Goal: Information Seeking & Learning: Learn about a topic

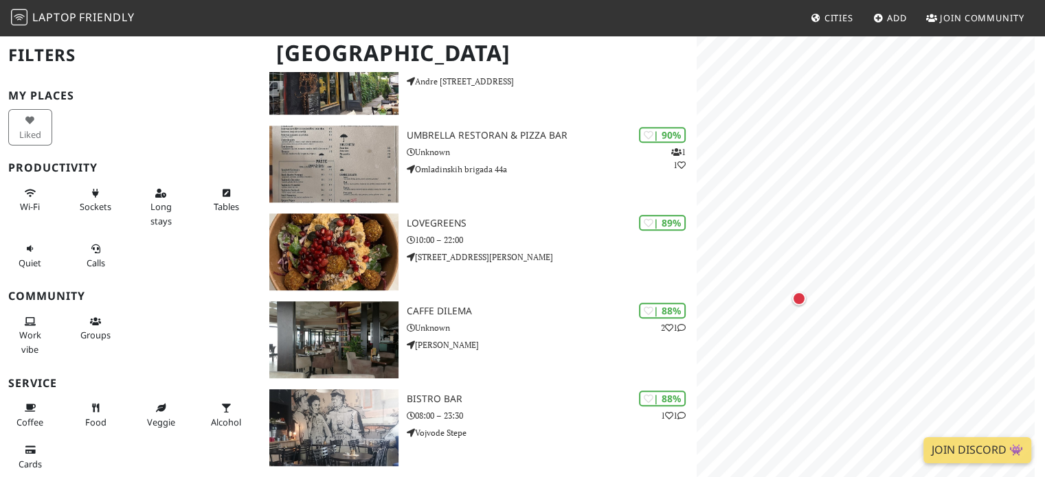
scroll to position [893, 0]
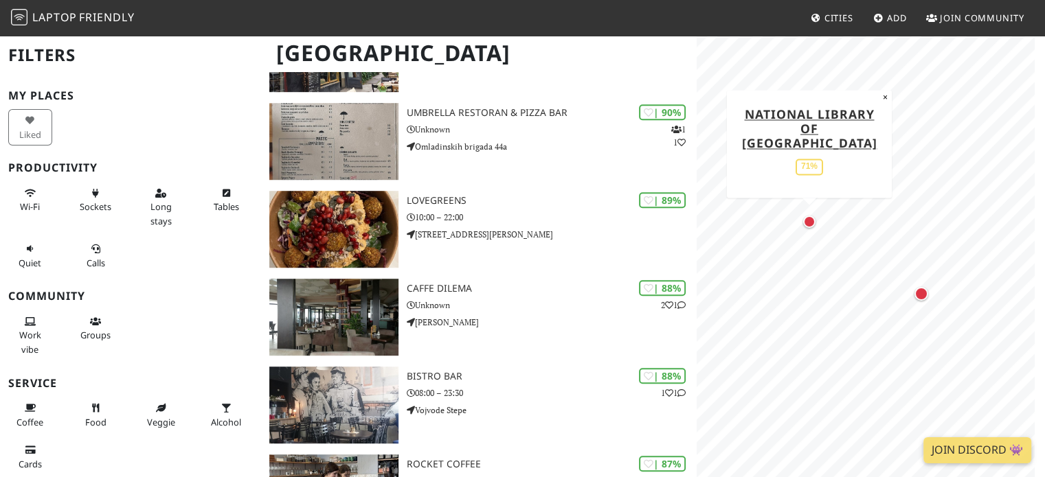
click at [810, 228] on div "Map marker" at bounding box center [809, 222] width 18 height 18
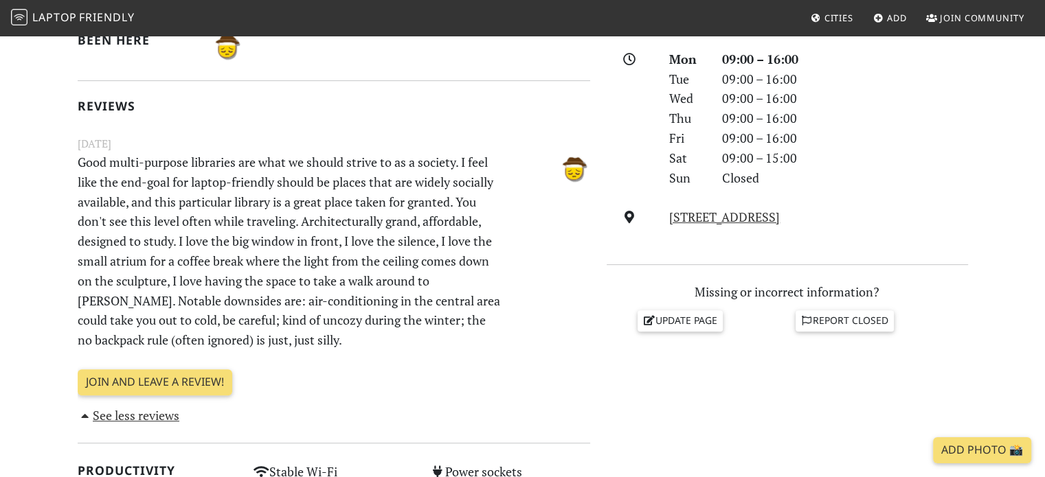
scroll to position [412, 0]
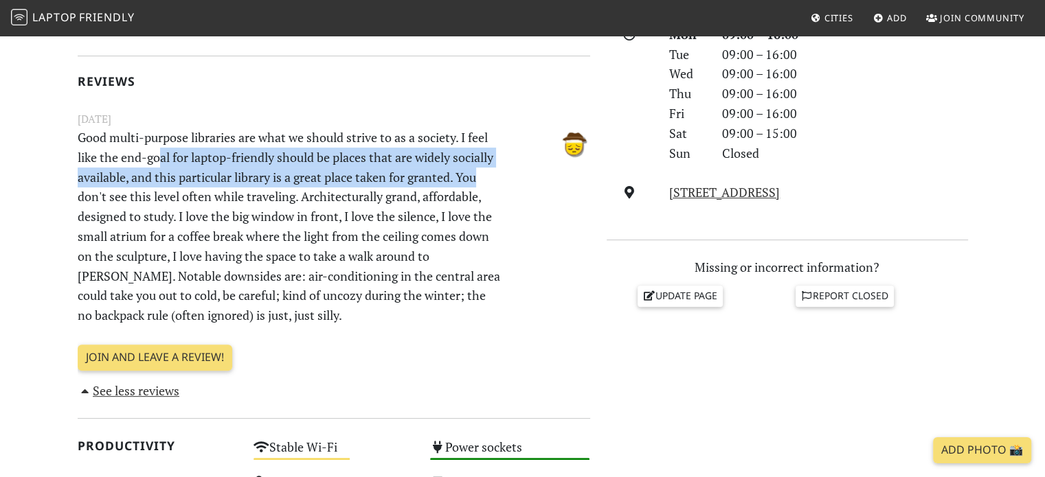
drag, startPoint x: 157, startPoint y: 152, endPoint x: 505, endPoint y: 175, distance: 348.9
click at [505, 175] on p "Good multi-purpose libraries are what we should strive to as a society. I feel …" at bounding box center [289, 227] width 441 height 198
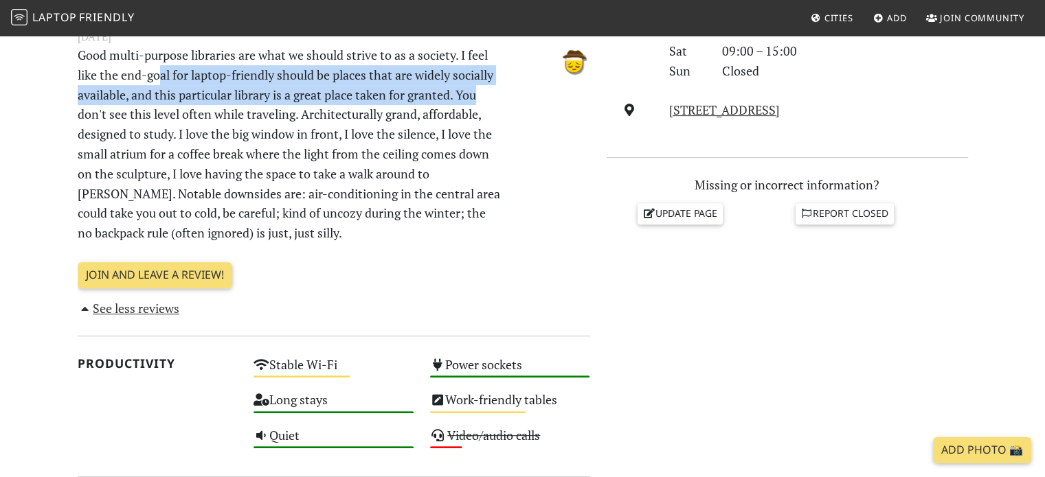
scroll to position [496, 0]
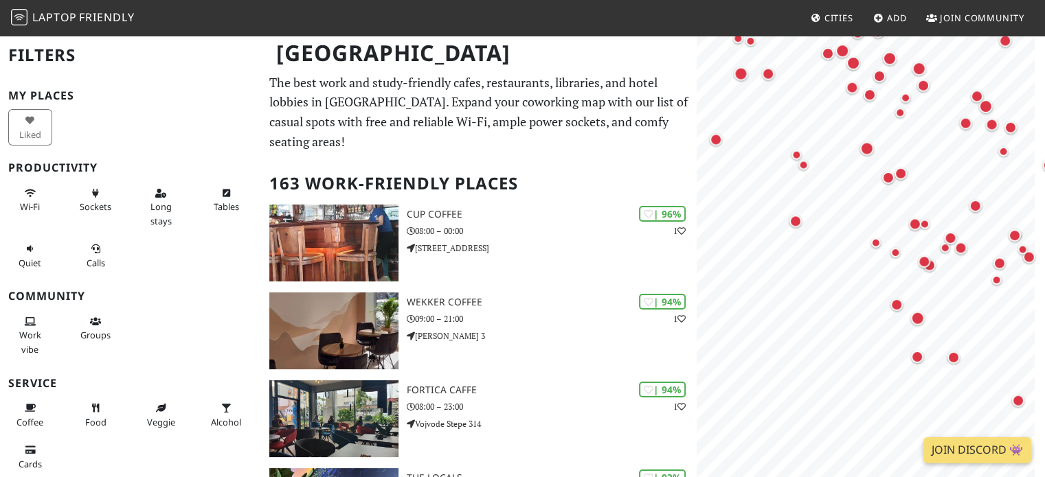
click at [1044, 207] on html "Laptop Friendly Cities Add Join Community Belgrade Filters My Places Liked Prod…" at bounding box center [522, 238] width 1045 height 477
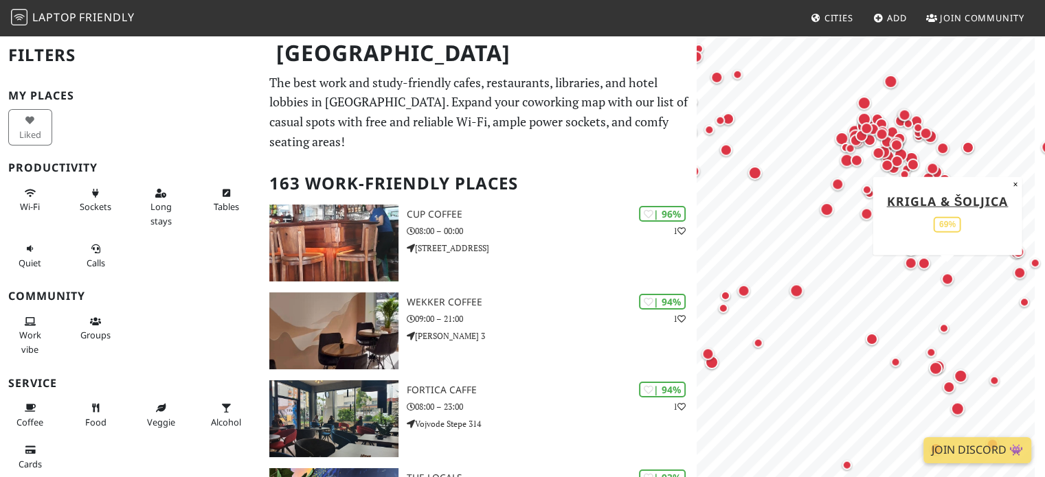
drag, startPoint x: 795, startPoint y: 314, endPoint x: 954, endPoint y: 266, distance: 166.4
click at [954, 270] on div "Map marker" at bounding box center [947, 279] width 18 height 18
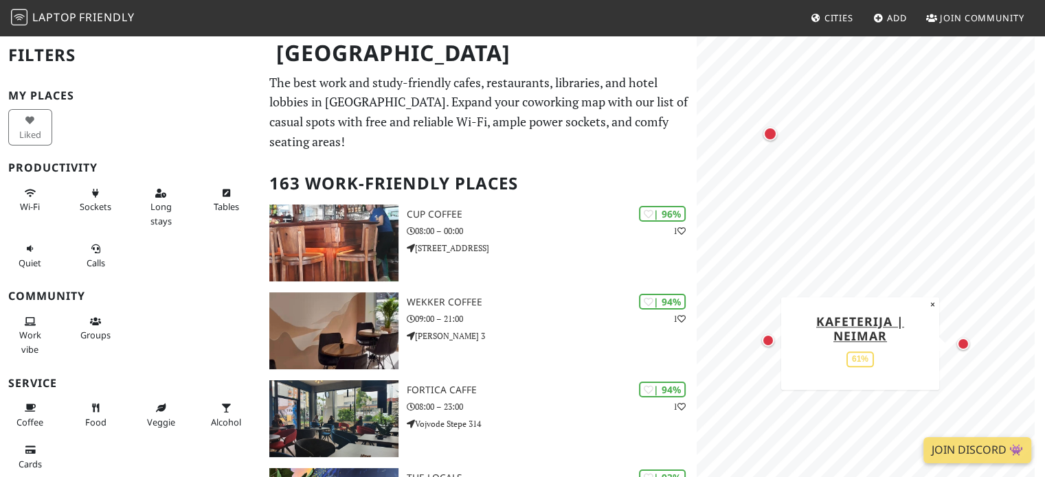
click at [964, 346] on div "Map marker" at bounding box center [963, 344] width 12 height 12
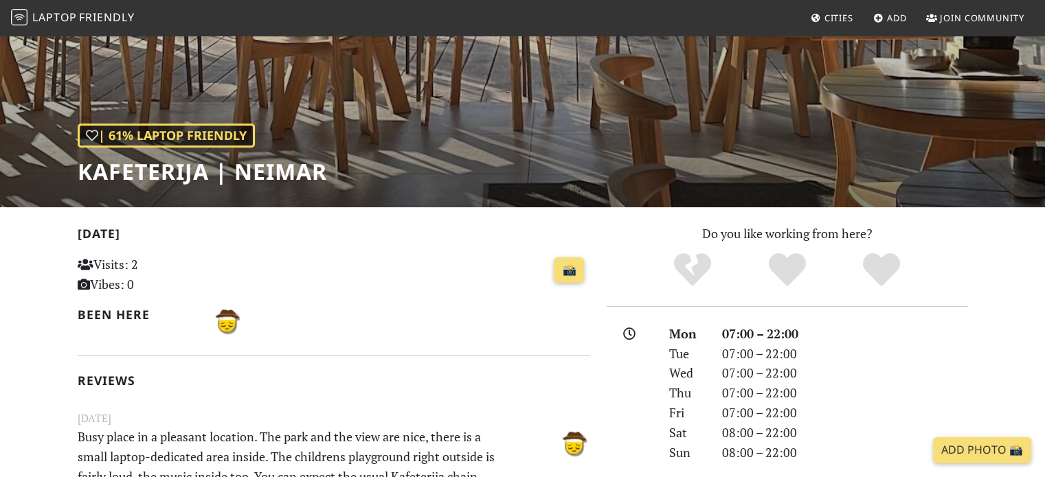
scroll to position [137, 0]
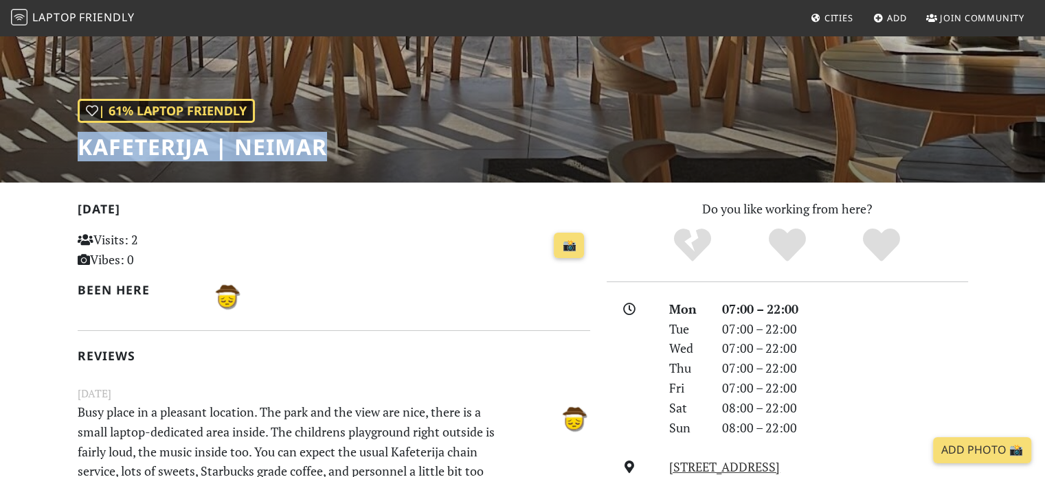
drag, startPoint x: 65, startPoint y: 146, endPoint x: 343, endPoint y: 150, distance: 278.2
click at [333, 150] on div "| 61% Laptop Friendly Kafeterija | Neimar" at bounding box center [522, 40] width 1045 height 286
copy h1 "Kafeterija | Neimar"
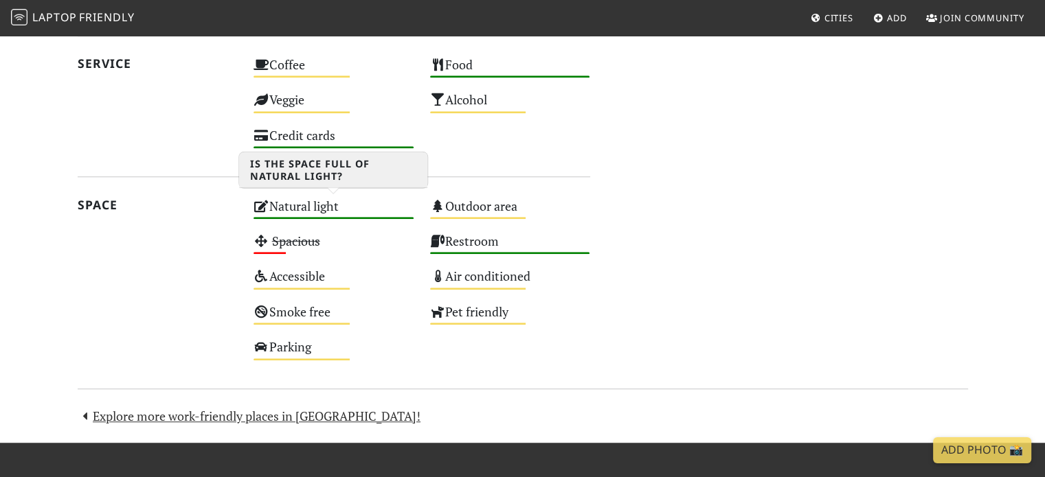
scroll to position [961, 0]
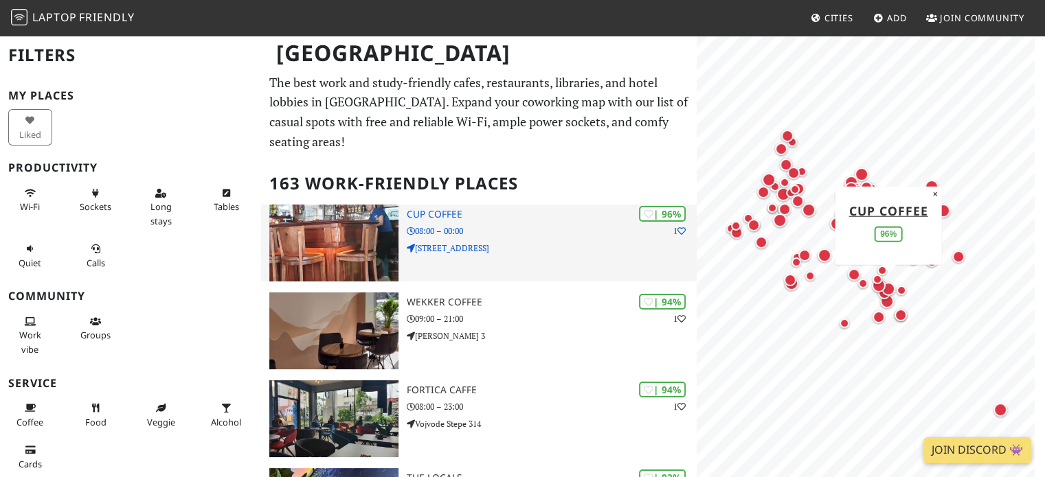
click at [475, 224] on div "| 96% 1 Cup Coffee 08:00 – 00:00 Kumodraška 155, Beograd 11010, Serbia" at bounding box center [552, 243] width 290 height 77
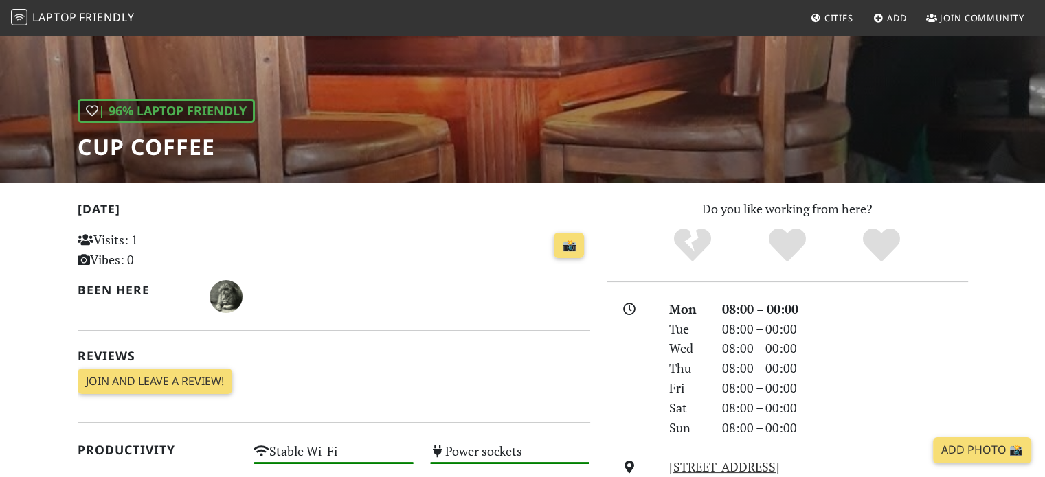
scroll to position [137, 0]
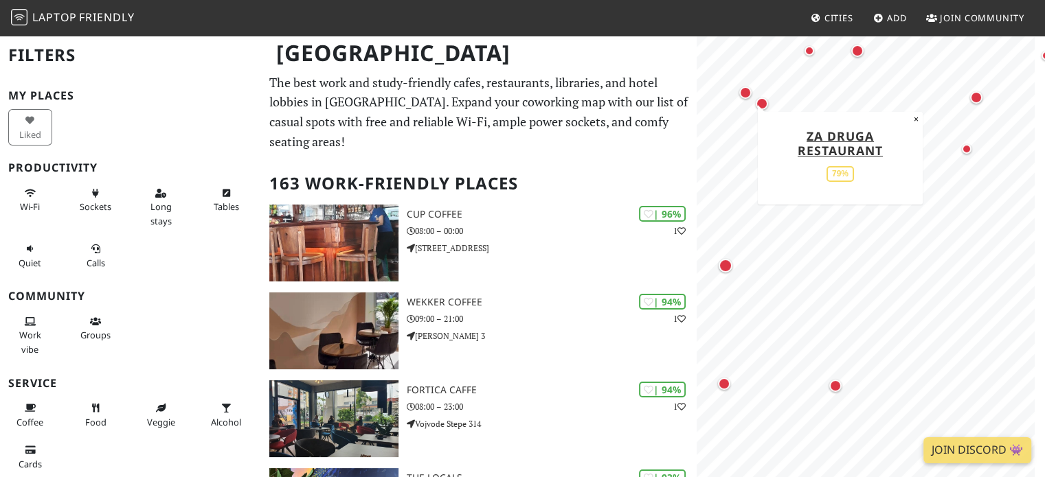
click at [747, 93] on div "Map marker" at bounding box center [745, 93] width 12 height 12
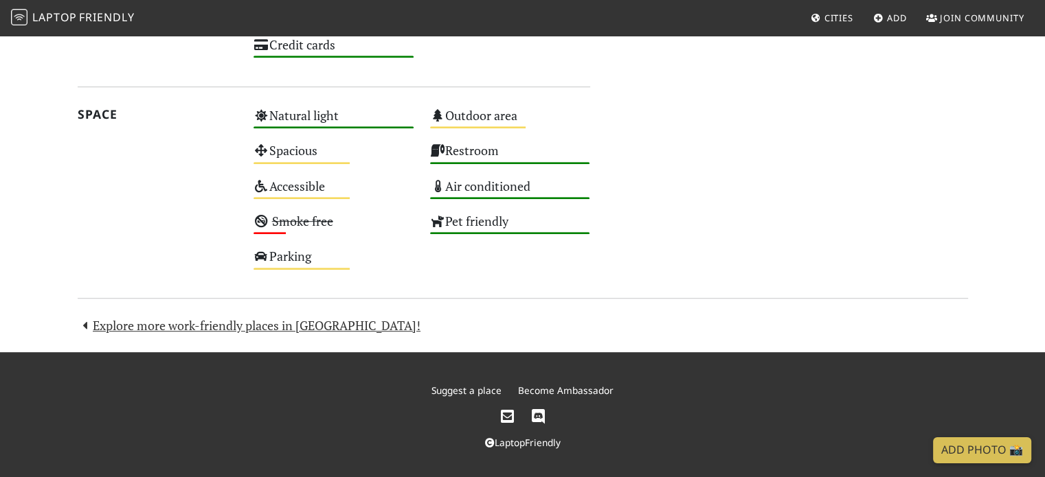
scroll to position [819, 0]
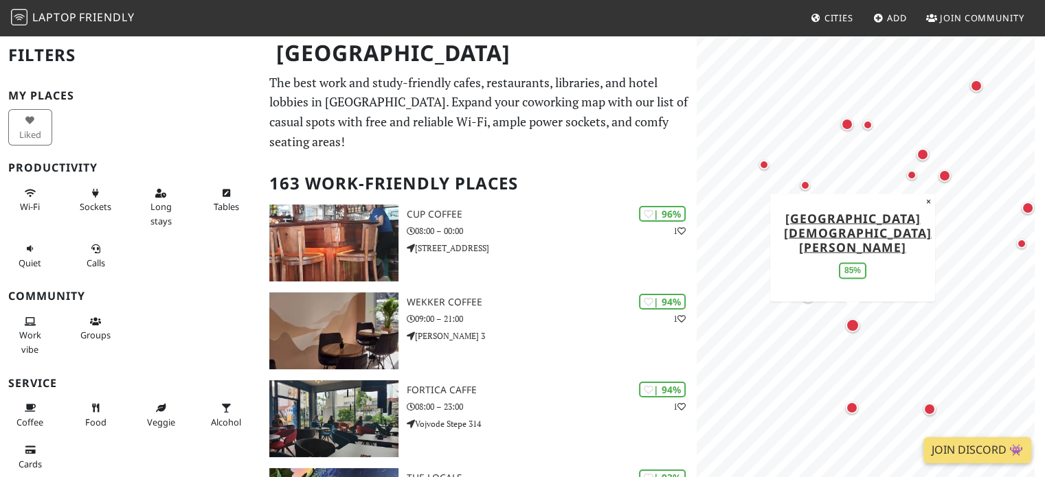
click at [853, 326] on div "Map marker" at bounding box center [852, 326] width 14 height 14
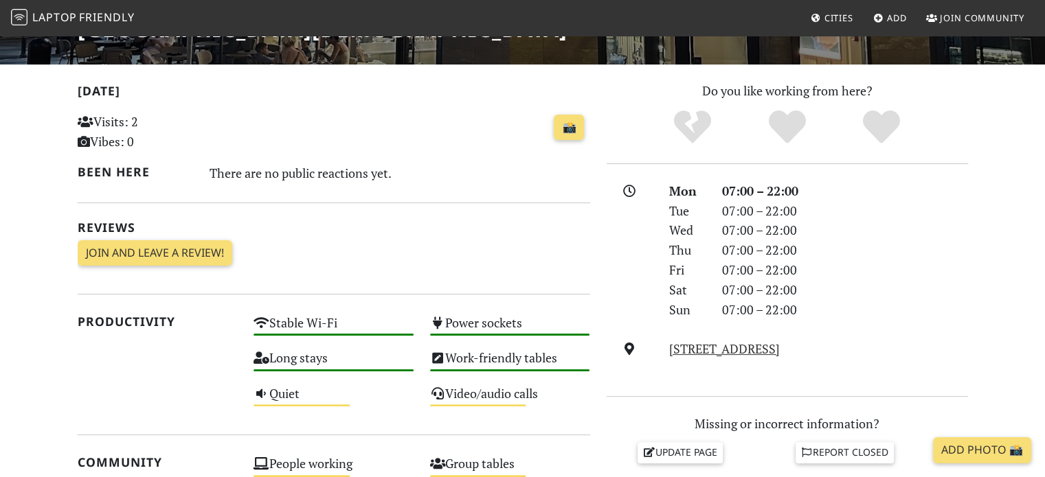
scroll to position [206, 0]
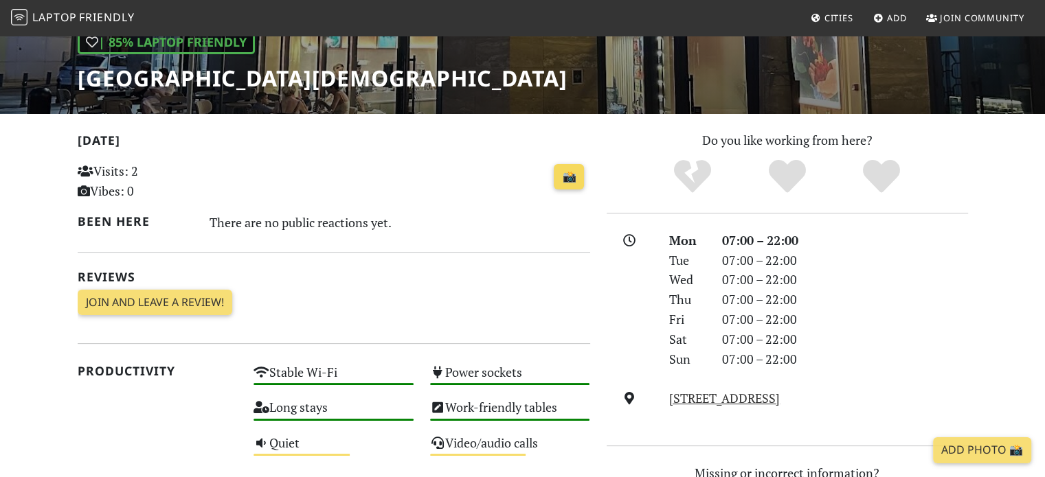
click at [574, 176] on link "📸" at bounding box center [569, 177] width 30 height 26
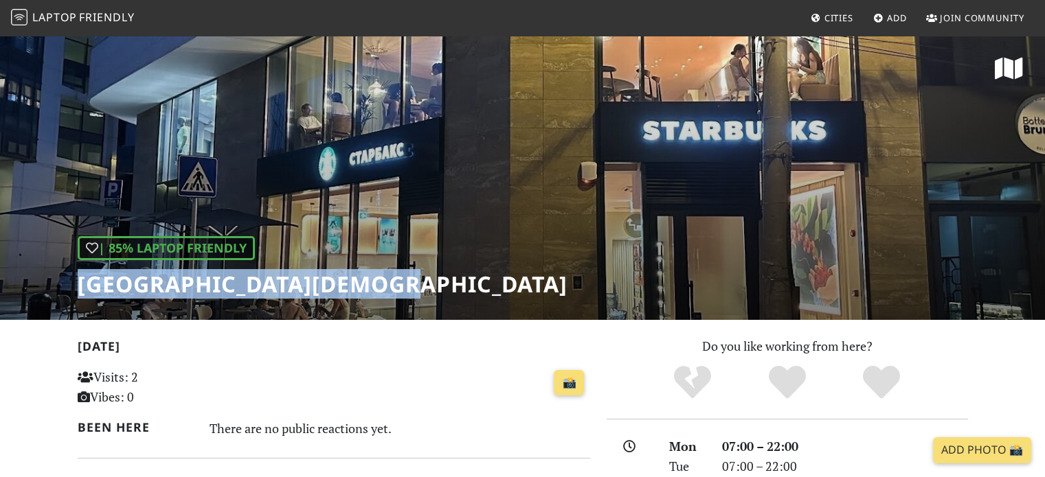
drag, startPoint x: 71, startPoint y: 287, endPoint x: 408, endPoint y: 275, distance: 337.4
click at [408, 275] on div "| 85% Laptop Friendly Starbucks St Sava Temple" at bounding box center [522, 177] width 1045 height 286
copy h1 "[GEOGRAPHIC_DATA][DEMOGRAPHIC_DATA][PERSON_NAME]"
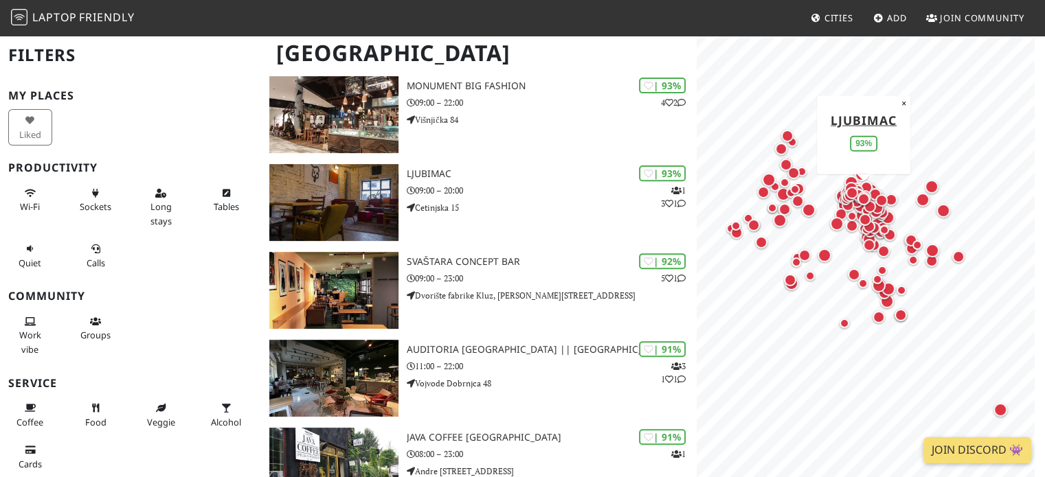
scroll to position [481, 0]
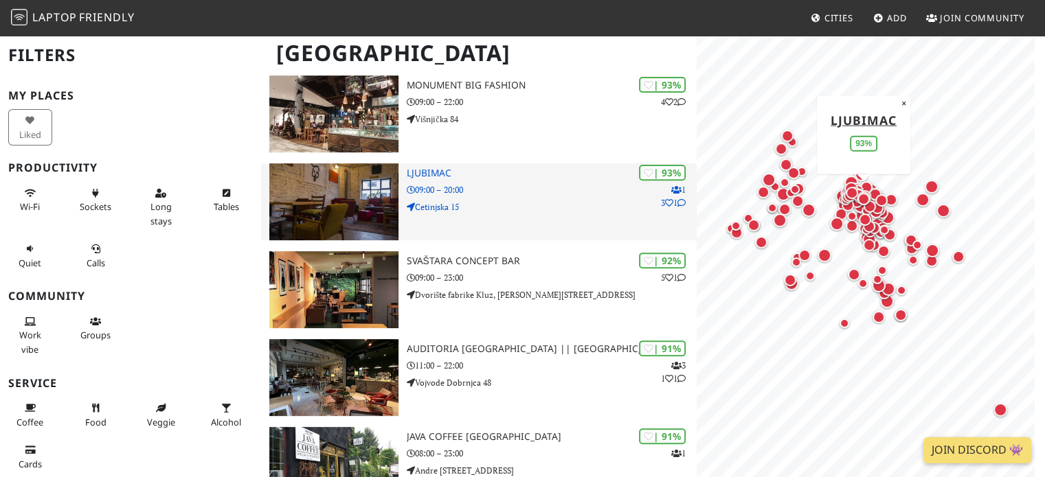
click at [576, 220] on div "| 93% 1 3 1 Ljubimac 09:00 – 20:00 Cetinjska 15" at bounding box center [552, 201] width 290 height 77
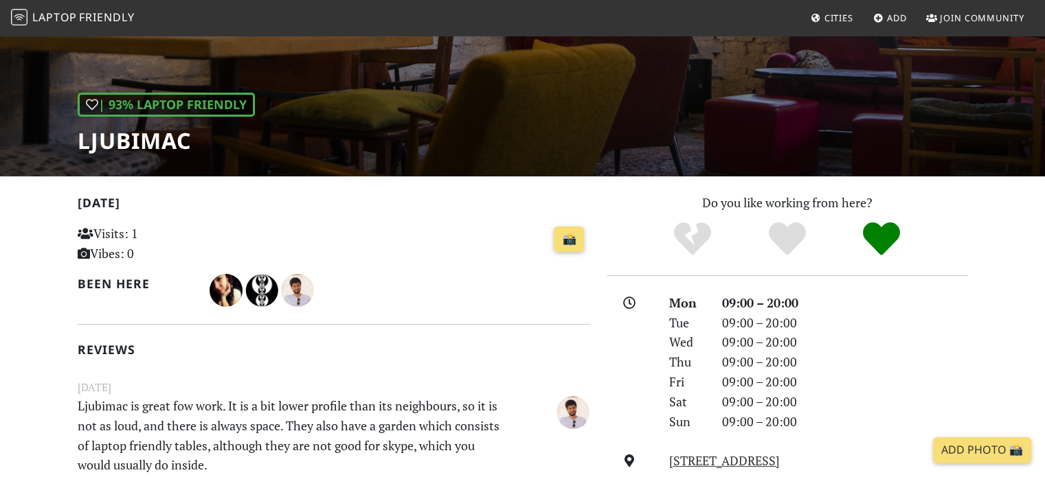
scroll to position [69, 0]
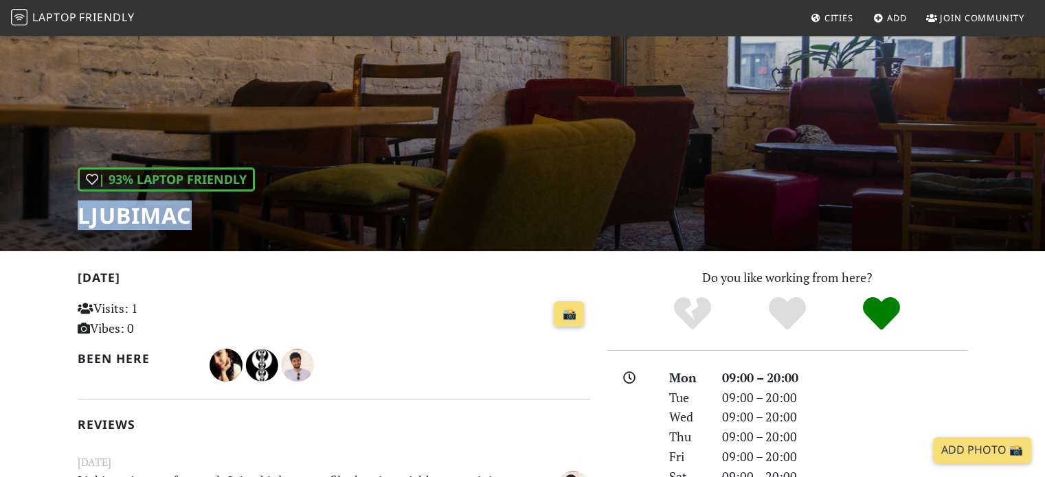
drag, startPoint x: 130, startPoint y: 221, endPoint x: 64, endPoint y: 216, distance: 66.2
click at [64, 216] on div "| 93% Laptop Friendly Ljubimac" at bounding box center [522, 109] width 1045 height 286
copy h1 "Ljubimac"
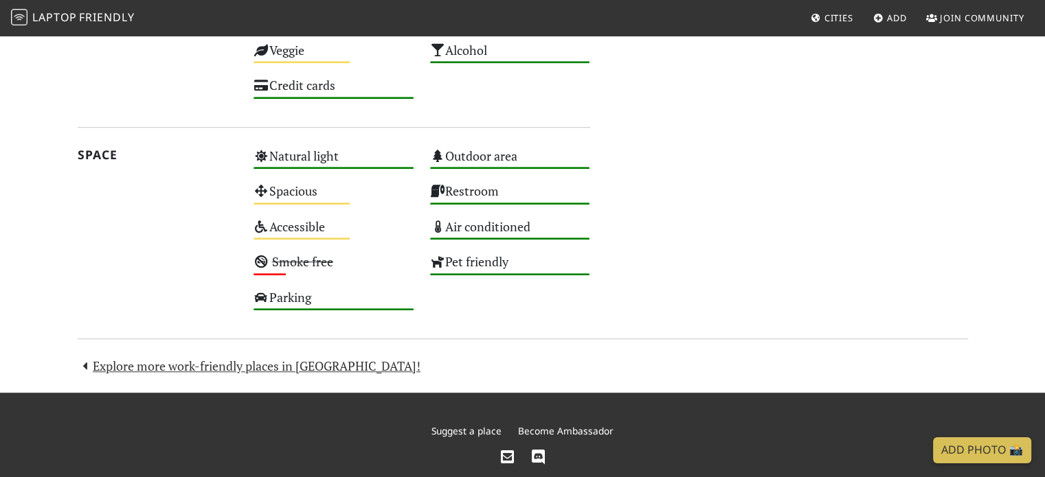
scroll to position [981, 0]
